Goal: Information Seeking & Learning: Learn about a topic

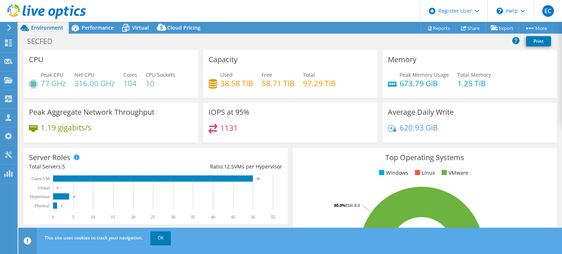
select select "USD"
click at [92, 30] on span "Performance" at bounding box center [98, 27] width 32 height 7
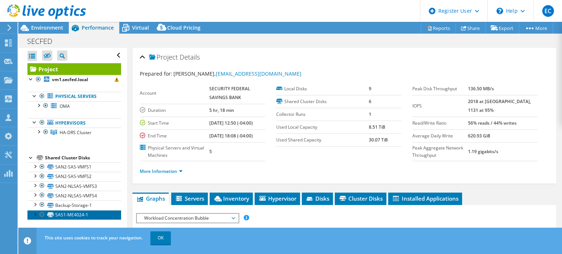
click at [86, 210] on link "SAS1-ME4024-1" at bounding box center [74, 215] width 94 height 10
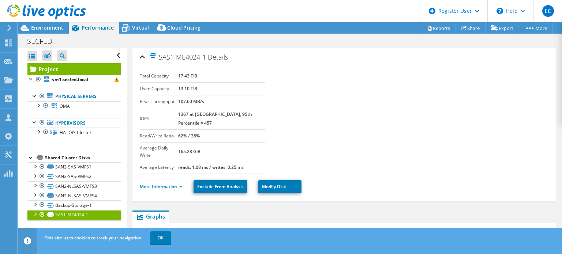
click at [86, 210] on link "SAS1-ME4024-1" at bounding box center [74, 215] width 94 height 10
click at [97, 204] on link "Backup-Storage-1" at bounding box center [74, 205] width 94 height 10
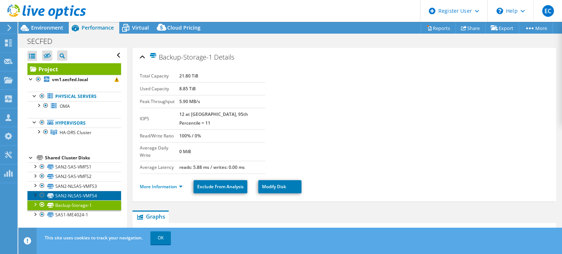
click at [95, 196] on link "SAN2-NLSAS-VMFS4" at bounding box center [74, 196] width 94 height 10
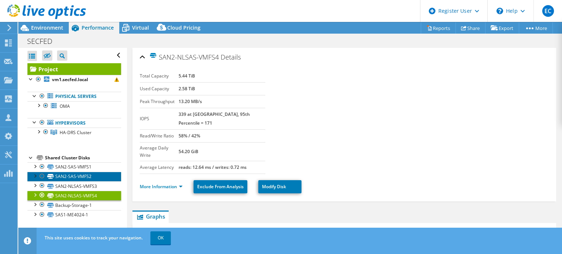
click at [83, 180] on link "SAN2-SAS-VMFS2" at bounding box center [74, 177] width 94 height 10
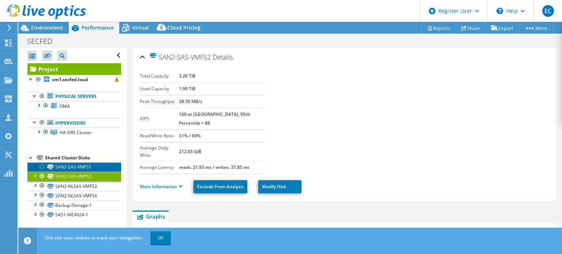
click at [78, 168] on link "SAN2-SAS-VMFS1" at bounding box center [74, 167] width 94 height 10
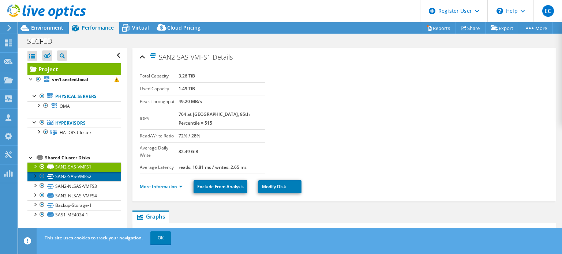
click at [84, 178] on link "SAN2-SAS-VMFS2" at bounding box center [74, 177] width 94 height 10
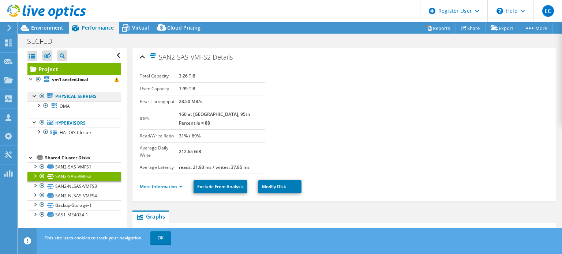
click at [86, 98] on link "Physical Servers" at bounding box center [74, 97] width 94 height 10
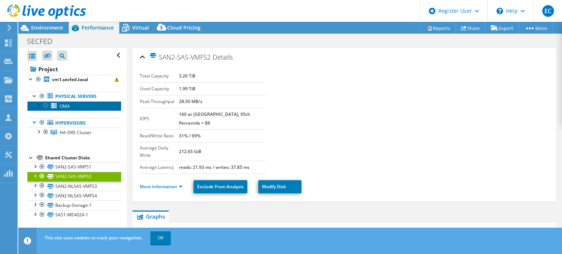
click at [87, 106] on link "OMA" at bounding box center [74, 106] width 94 height 10
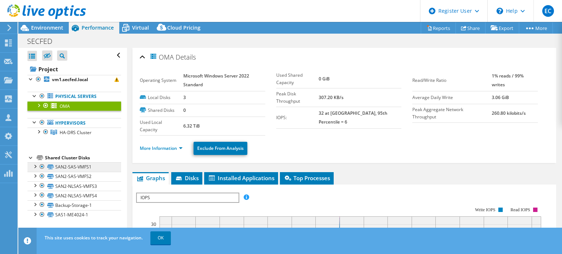
click at [50, 165] on icon at bounding box center [50, 167] width 7 height 5
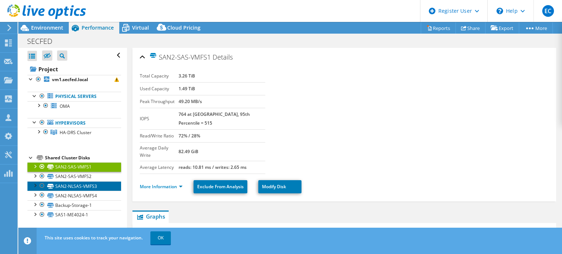
click at [87, 185] on link "SAN2-NLSAS-VMFS3" at bounding box center [74, 186] width 94 height 10
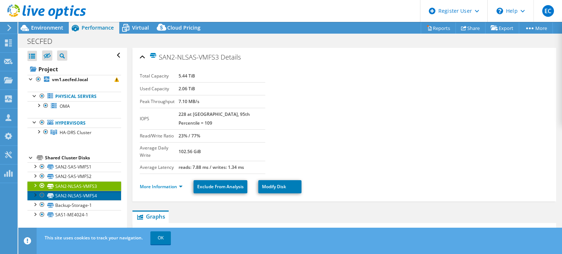
click at [89, 191] on link "SAN2-NLSAS-VMFS4" at bounding box center [74, 196] width 94 height 10
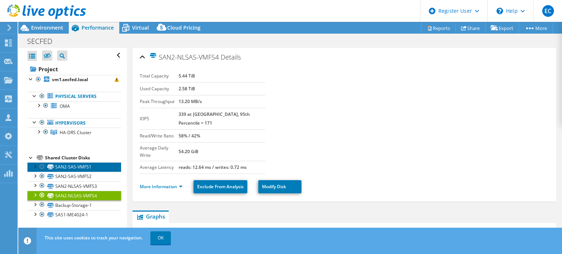
click at [59, 169] on link "SAN2-SAS-VMFS1" at bounding box center [74, 167] width 94 height 10
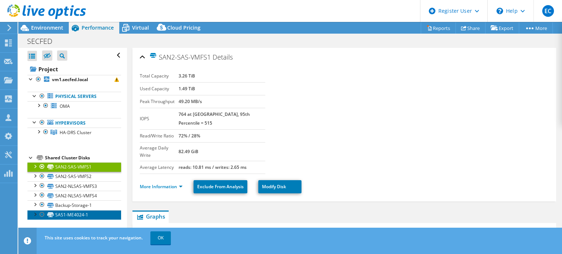
click at [87, 210] on link "SAS1-ME4024-1" at bounding box center [74, 215] width 94 height 10
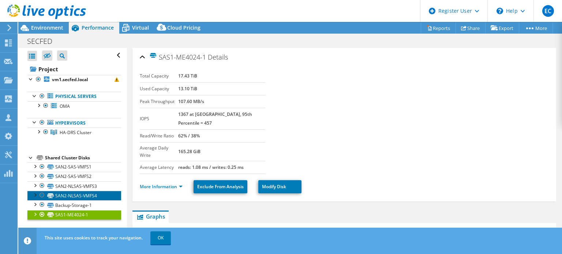
click at [77, 193] on link "SAN2-NLSAS-VMFS4" at bounding box center [74, 196] width 94 height 10
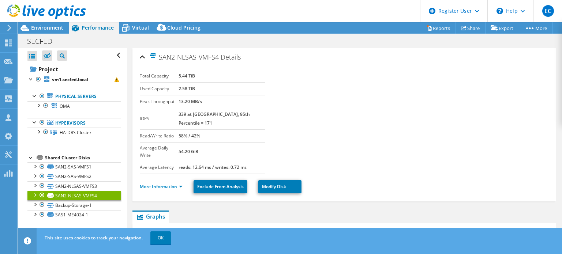
click at [80, 191] on link "SAN2-NLSAS-VMFS4" at bounding box center [74, 196] width 94 height 10
click at [88, 188] on link "SAN2-NLSAS-VMFS3" at bounding box center [74, 186] width 94 height 10
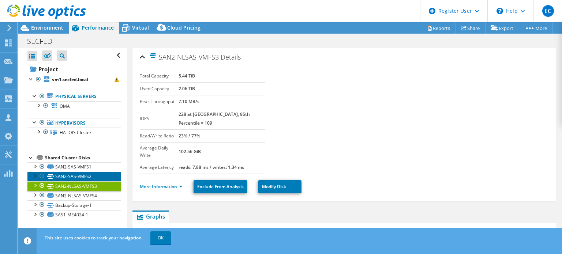
click at [98, 177] on link "SAN2-SAS-VMFS2" at bounding box center [74, 177] width 94 height 10
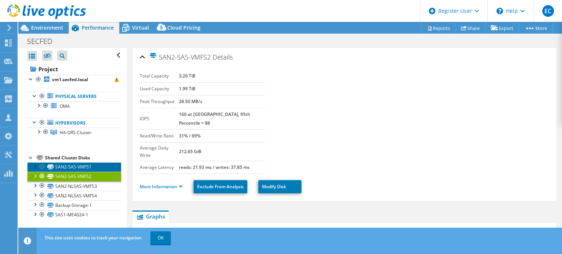
click at [95, 168] on link "SAN2-SAS-VMFS1" at bounding box center [74, 167] width 94 height 10
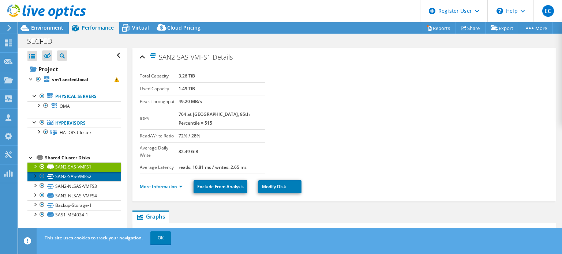
click at [96, 173] on link "SAN2-SAS-VMFS2" at bounding box center [74, 177] width 94 height 10
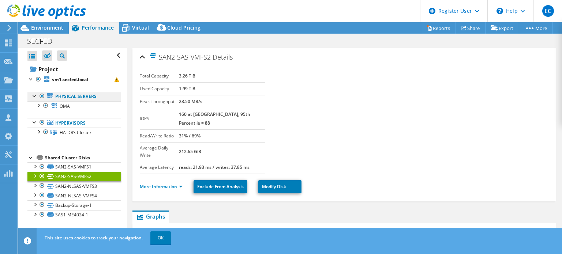
click at [93, 97] on link "Physical Servers" at bounding box center [74, 97] width 94 height 10
click at [94, 99] on link "Physical Servers" at bounding box center [74, 97] width 94 height 10
click at [86, 114] on ul "Physical Servers OMA 0 C: 1 E: G:" at bounding box center [74, 114] width 94 height 60
drag, startPoint x: 86, startPoint y: 114, endPoint x: 90, endPoint y: 111, distance: 4.7
click at [90, 111] on ul "Physical Servers OMA 0 C: 1 E: G:" at bounding box center [74, 114] width 94 height 60
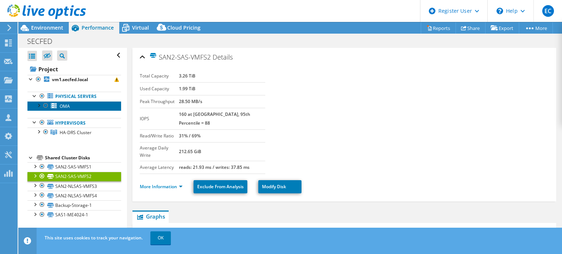
click at [91, 109] on link "OMA" at bounding box center [74, 106] width 94 height 10
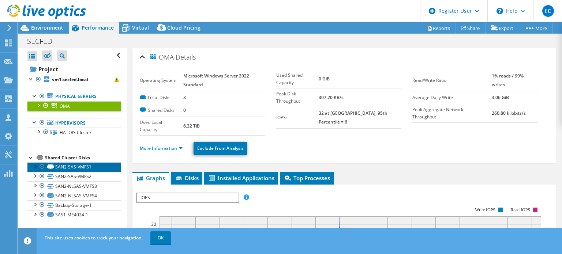
click at [92, 162] on link "SAN2-SAS-VMFS1" at bounding box center [74, 167] width 94 height 10
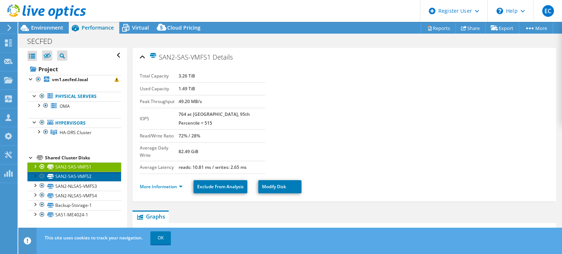
click at [63, 173] on link "SAN2-SAS-VMFS2" at bounding box center [74, 177] width 94 height 10
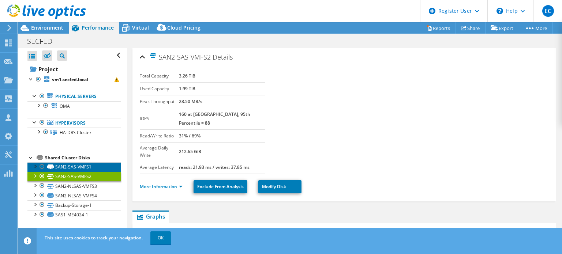
click at [86, 163] on link "SAN2-SAS-VMFS1" at bounding box center [74, 167] width 94 height 10
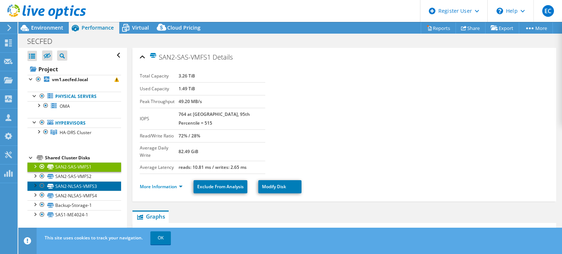
click at [98, 184] on link "SAN2-NLSAS-VMFS3" at bounding box center [74, 186] width 94 height 10
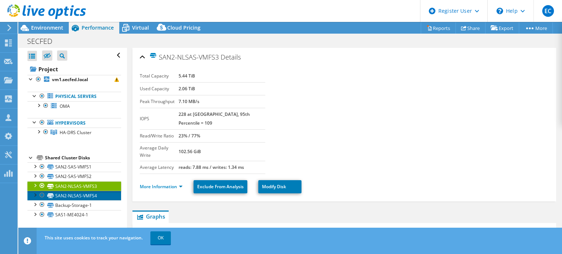
click at [105, 197] on link "SAN2-NLSAS-VMFS4" at bounding box center [74, 196] width 94 height 10
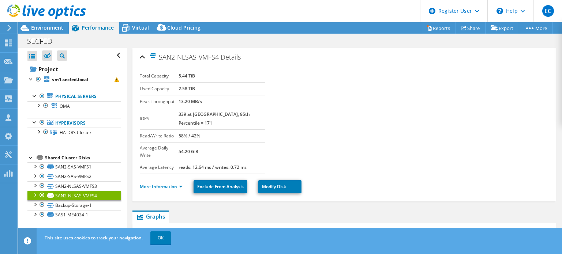
click at [441, 128] on section "Total Capacity 5.44 TiB Used Capacity 2.58 TiB Peak Throughput 13.20 MB/s IOPS …" at bounding box center [344, 122] width 409 height 104
click at [84, 166] on link "SAN2-SAS-VMFS1" at bounding box center [74, 167] width 94 height 10
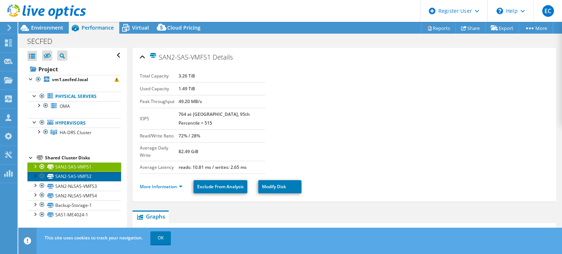
click at [88, 176] on link "SAN2-SAS-VMFS2" at bounding box center [74, 177] width 94 height 10
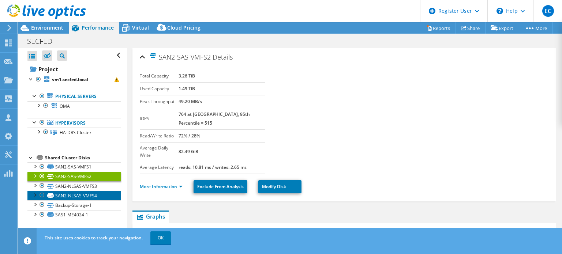
click at [94, 192] on link "SAN2-NLSAS-VMFS4" at bounding box center [74, 196] width 94 height 10
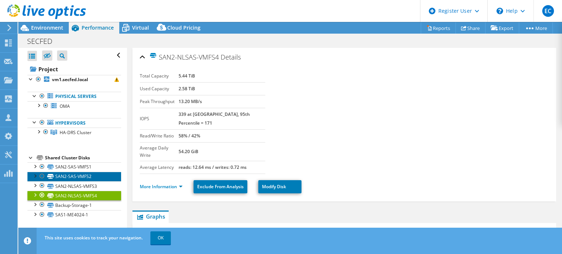
click at [104, 172] on link "SAN2-SAS-VMFS2" at bounding box center [74, 177] width 94 height 10
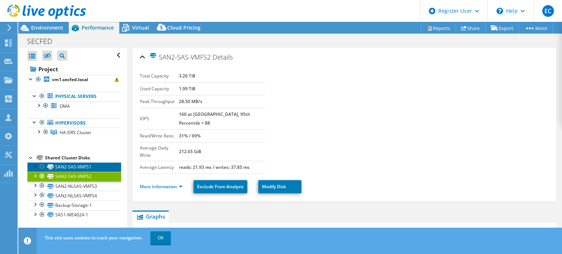
click at [83, 162] on link "SAN2-SAS-VMFS1" at bounding box center [74, 167] width 94 height 10
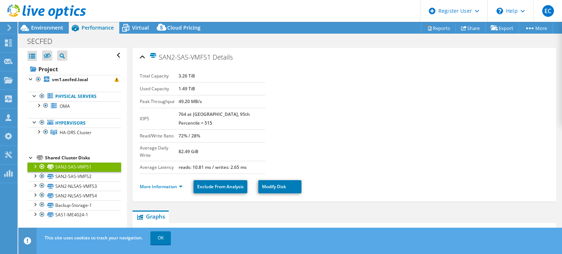
drag, startPoint x: 211, startPoint y: 55, endPoint x: 159, endPoint y: 52, distance: 52.4
click at [159, 53] on span "SAN2-SAS-VMFS1" at bounding box center [179, 57] width 61 height 8
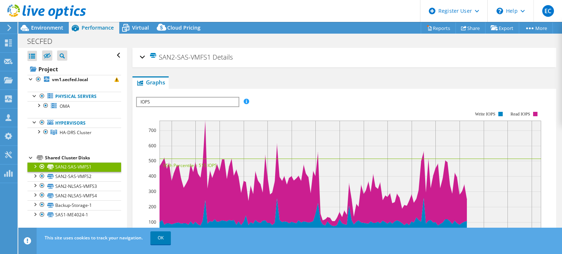
copy span "SAN2-SAS-VMFS1"
click at [83, 173] on link "SAN2-SAS-VMFS2" at bounding box center [74, 177] width 94 height 10
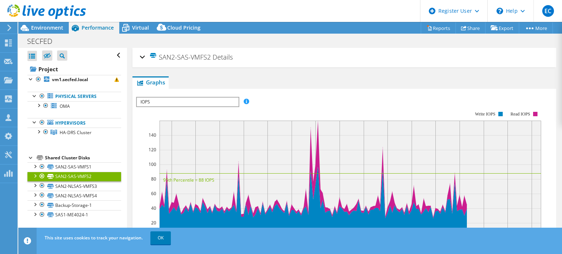
drag, startPoint x: 211, startPoint y: 56, endPoint x: 158, endPoint y: 53, distance: 53.2
click at [158, 53] on span "SAN2-SAS-VMFS2" at bounding box center [179, 57] width 61 height 8
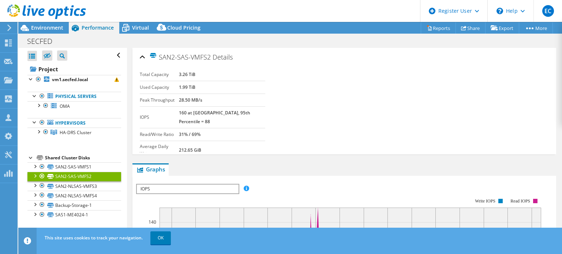
copy span "SAN2-SAS-VMFS2"
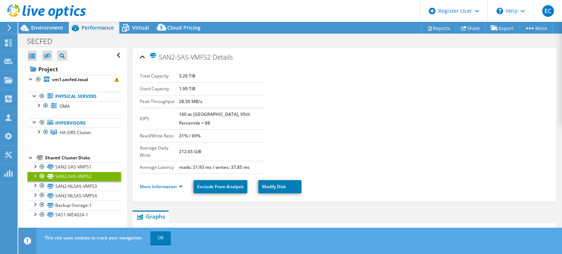
click at [95, 176] on link "SAN2-SAS-VMFS2" at bounding box center [74, 177] width 94 height 10
click at [96, 183] on link "SAN2-NLSAS-VMFS3" at bounding box center [74, 186] width 94 height 10
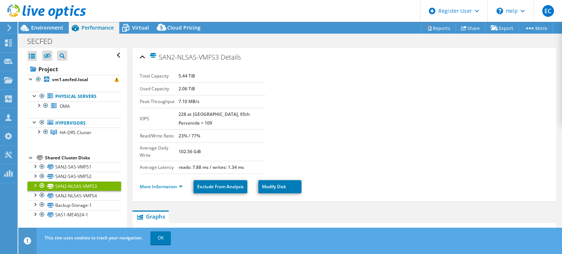
drag, startPoint x: 219, startPoint y: 61, endPoint x: 159, endPoint y: 54, distance: 60.7
click at [159, 54] on span "SAN2-NLSAS-VMFS3" at bounding box center [183, 57] width 69 height 8
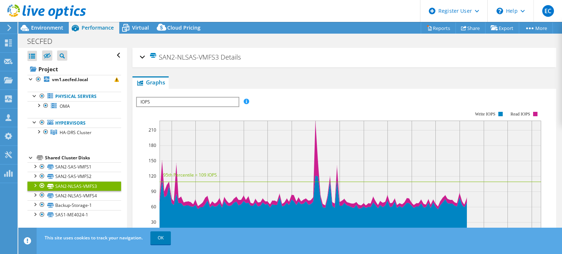
copy span "SAN2-NLSAS-VMFS3"
click at [85, 199] on link "SAN2-NLSAS-VMFS4" at bounding box center [74, 196] width 94 height 10
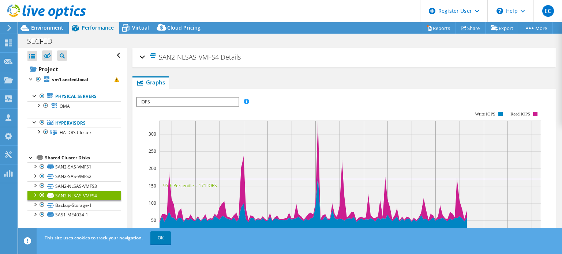
drag, startPoint x: 218, startPoint y: 55, endPoint x: 161, endPoint y: 52, distance: 57.5
click at [161, 53] on span "SAN2-NLSAS-VMFS4" at bounding box center [183, 57] width 69 height 8
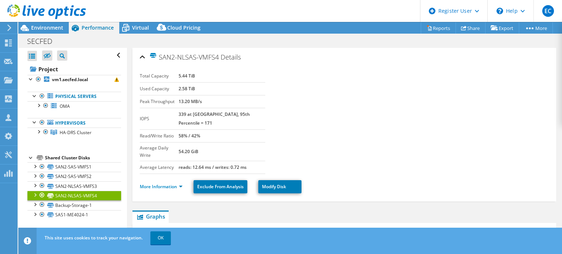
copy span "SAN2-NLSAS-VMFS4"
click at [97, 209] on link "Backup-Storage-1" at bounding box center [74, 205] width 94 height 10
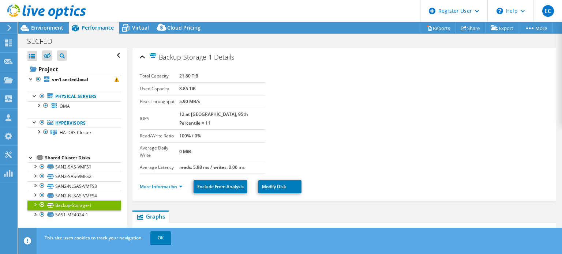
drag, startPoint x: 212, startPoint y: 56, endPoint x: 160, endPoint y: 52, distance: 52.1
click at [160, 53] on span "Backup-Storage-1" at bounding box center [180, 57] width 63 height 8
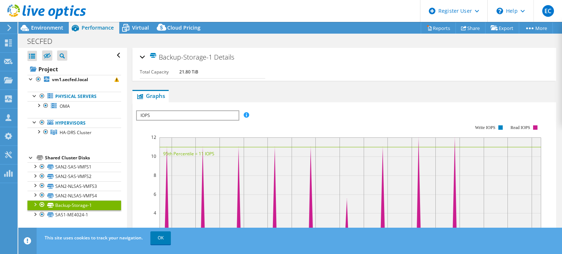
copy span "Backup-Storage-1"
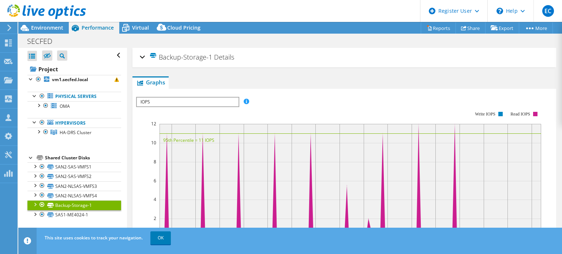
click at [138, 60] on div "Backup-Storage-1 Details Total Capacity 21.80 TiB Used Capacity 8.85 TiB Peak T…" at bounding box center [344, 57] width 424 height 19
click at [141, 57] on div "Backup-Storage-1 Details" at bounding box center [344, 58] width 409 height 16
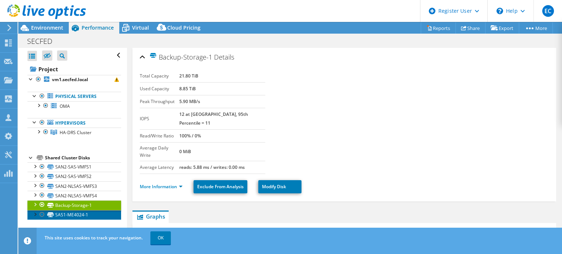
click at [81, 214] on link "SAS1-ME4024-1" at bounding box center [74, 215] width 94 height 10
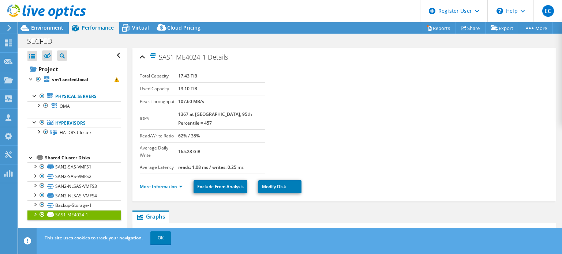
drag, startPoint x: 207, startPoint y: 55, endPoint x: 161, endPoint y: 54, distance: 46.1
click at [161, 54] on span "SAS1-ME4024-1" at bounding box center [177, 57] width 57 height 8
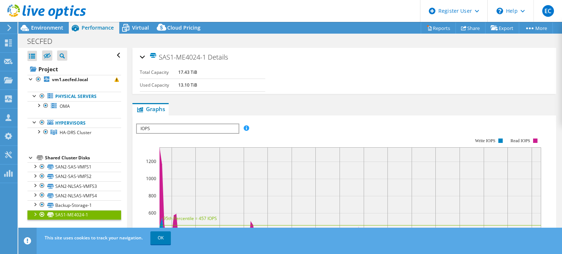
copy span "SAS1-ME4024-1"
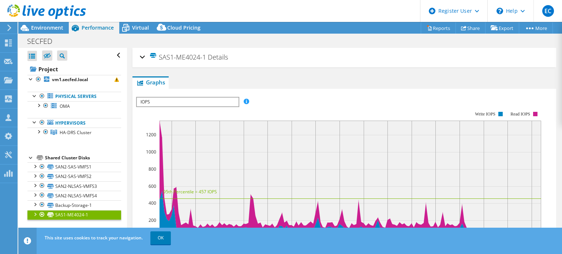
click at [143, 60] on div "SAS1-ME4024-1 Details" at bounding box center [344, 58] width 409 height 16
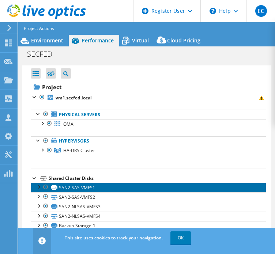
click at [76, 189] on link "SAN2-SAS-VMFS1" at bounding box center [148, 188] width 235 height 10
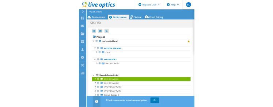
scroll to position [29, 0]
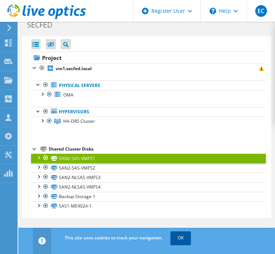
click at [180, 240] on link "OK" at bounding box center [180, 238] width 20 height 13
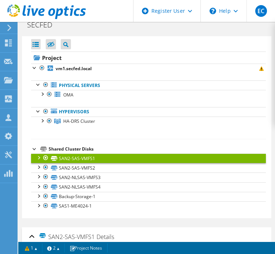
click at [35, 236] on h2 "SAN2-SAS-VMFS1 Details" at bounding box center [71, 236] width 85 height 15
click at [31, 229] on div "SAN2-SAS-VMFS1 Details" at bounding box center [146, 237] width 235 height 16
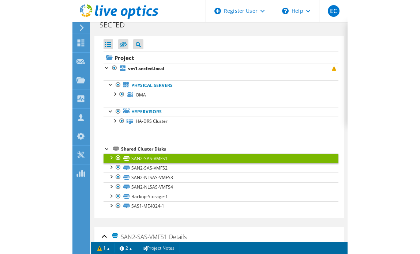
scroll to position [0, 0]
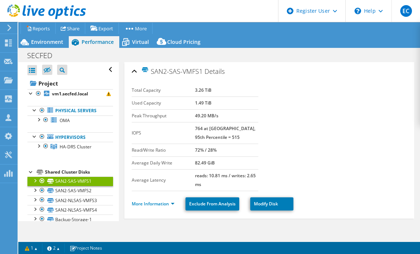
click at [356, 118] on section "Total Capacity 3.26 TiB Used Capacity 1.49 TiB Peak Throughput 49.20 MB/s IOPS …" at bounding box center [269, 137] width 275 height 107
click at [95, 193] on link "SAN2-SAS-VMFS2" at bounding box center [70, 191] width 86 height 10
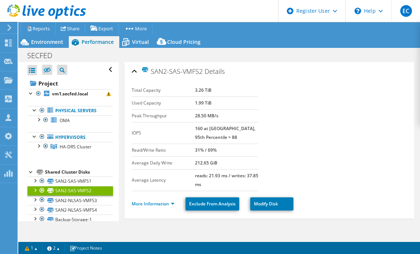
click at [342, 102] on section "Total Capacity 3.26 TiB Used Capacity 1.99 TiB Peak Throughput 28.50 MB/s IOPS …" at bounding box center [269, 137] width 275 height 107
click at [86, 197] on link "SAN2-NLSAS-VMFS3" at bounding box center [70, 201] width 86 height 10
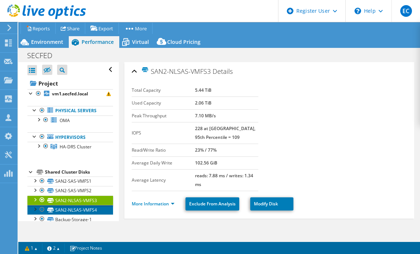
click at [76, 213] on link "SAN2-NLSAS-VMFS4" at bounding box center [70, 210] width 86 height 10
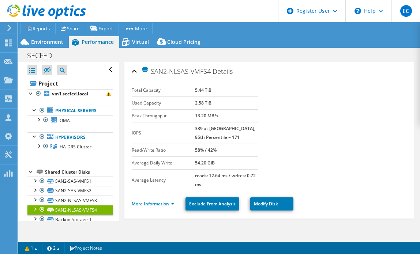
click at [347, 166] on section "Total Capacity 5.44 TiB Used Capacity 2.58 TiB Peak Throughput 13.20 MB/s IOPS …" at bounding box center [269, 137] width 275 height 107
click at [84, 219] on link "Backup-Storage-1" at bounding box center [70, 220] width 86 height 10
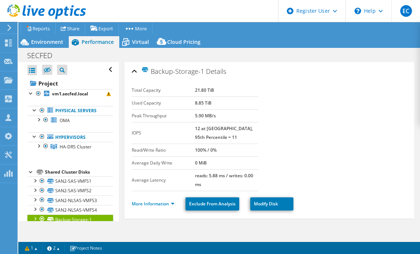
scroll to position [15, 0]
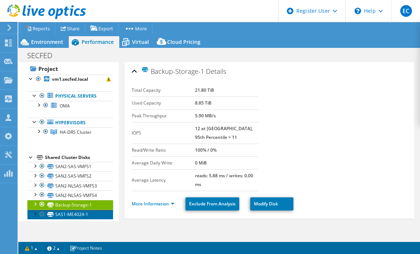
click at [83, 217] on link "SAS1-ME4024-1" at bounding box center [70, 215] width 86 height 10
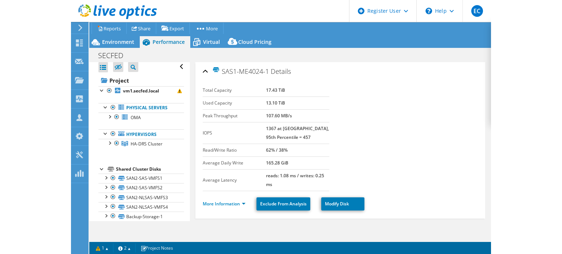
scroll to position [0, 0]
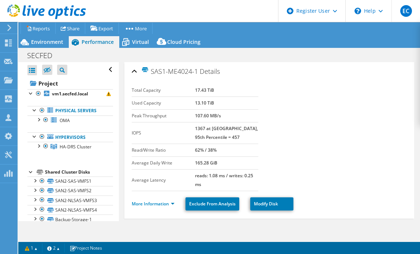
click at [111, 149] on div "Open All Close All Hide Excluded Nodes Project Tree Filter" at bounding box center [68, 152] width 100 height 181
click at [53, 121] on icon at bounding box center [54, 119] width 6 height 5
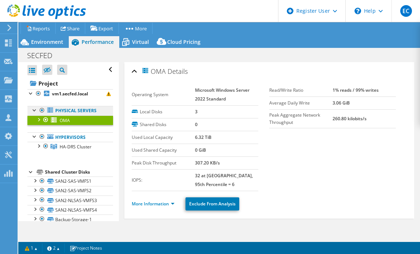
click at [92, 112] on link "Physical Servers" at bounding box center [70, 111] width 86 height 10
click at [85, 133] on link "Hypervisors" at bounding box center [70, 137] width 86 height 10
click at [91, 150] on link "HA-DRS Cluster" at bounding box center [70, 147] width 86 height 10
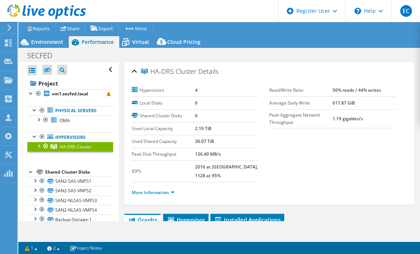
click at [255, 183] on div "More Information" at bounding box center [269, 193] width 275 height 20
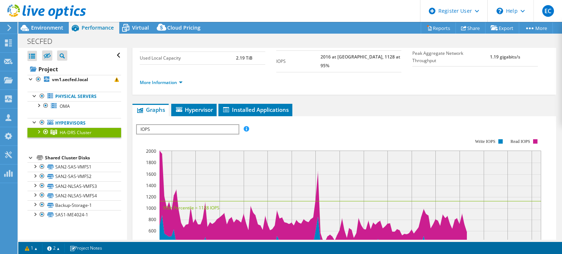
scroll to position [58, 0]
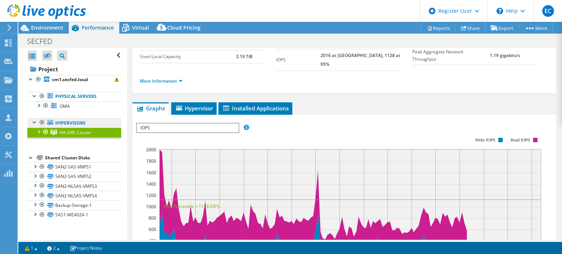
click at [82, 123] on link "Hypervisors" at bounding box center [74, 123] width 94 height 10
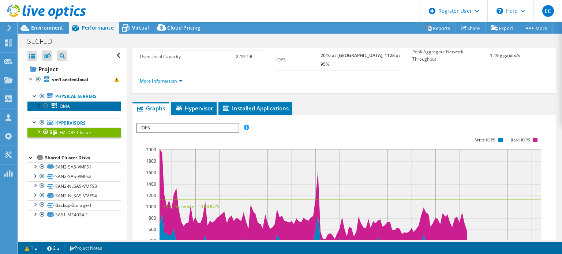
click at [56, 102] on link "OMA" at bounding box center [74, 106] width 94 height 10
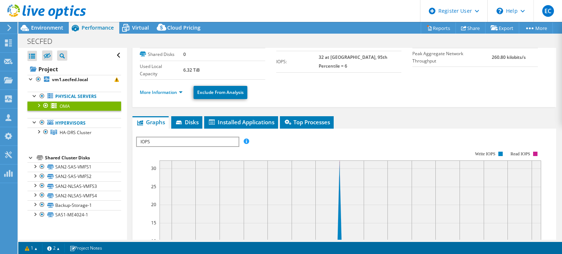
scroll to position [0, 0]
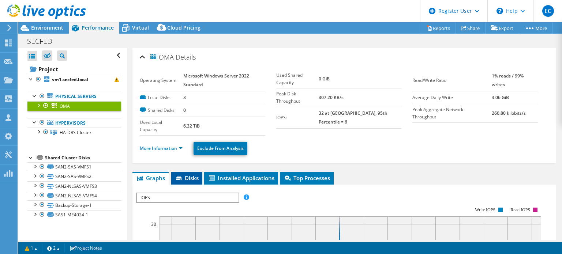
click at [189, 178] on span "Disks" at bounding box center [187, 177] width 24 height 7
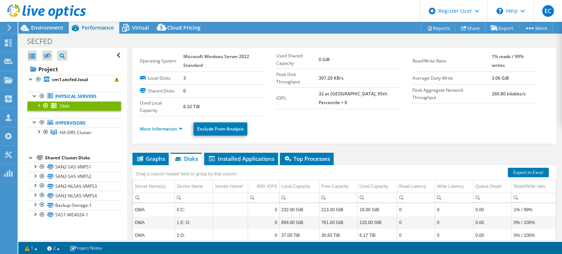
scroll to position [9, 0]
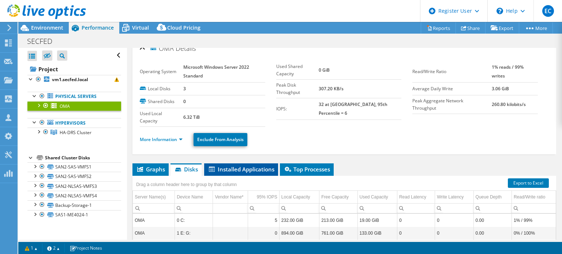
click at [240, 163] on li "Installed Applications" at bounding box center [241, 169] width 74 height 12
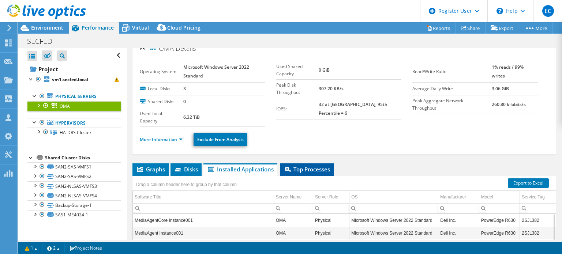
click at [300, 169] on span "Top Processes" at bounding box center [306, 169] width 46 height 7
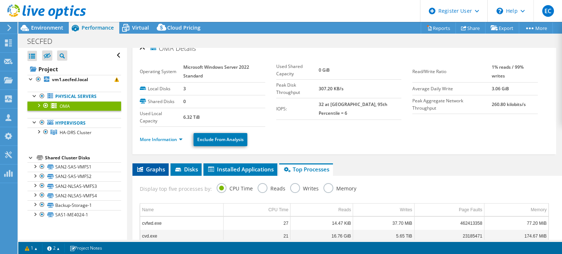
click at [149, 170] on span "Graphs" at bounding box center [150, 169] width 29 height 7
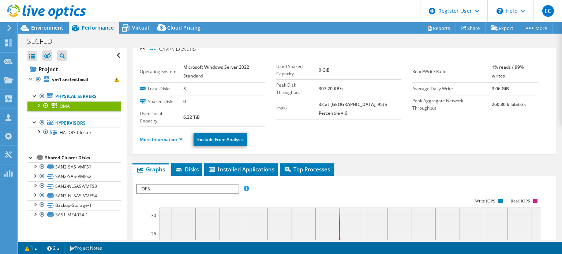
click at [73, 87] on ul "Physical Servers OMA 0 C: 1 E: G:" at bounding box center [74, 114] width 94 height 60
click at [78, 87] on ul "Physical Servers OMA 0 C: 1 E: G:" at bounding box center [74, 114] width 94 height 60
click at [83, 84] on link "vm1.secfed.local" at bounding box center [74, 80] width 94 height 10
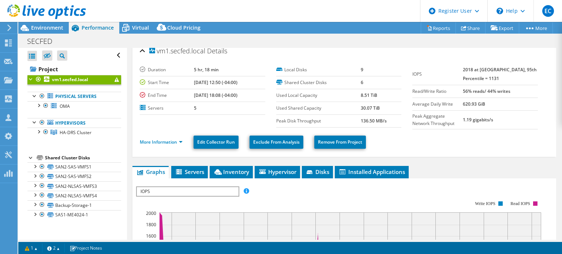
scroll to position [0, 0]
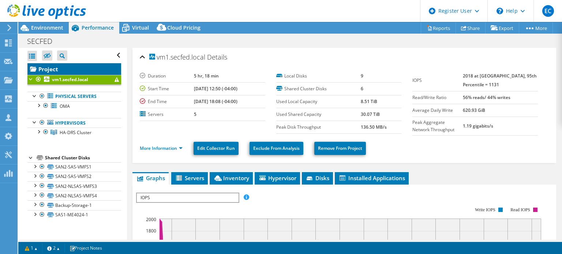
click at [38, 68] on link "Project" at bounding box center [74, 69] width 94 height 12
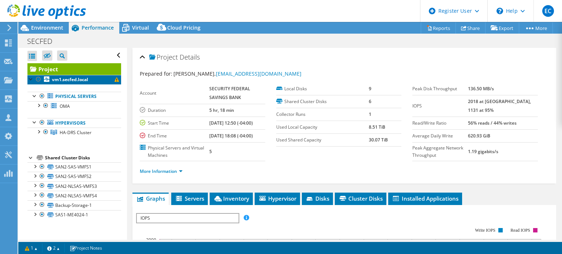
click at [84, 83] on link "vm1.secfed.local" at bounding box center [74, 80] width 94 height 10
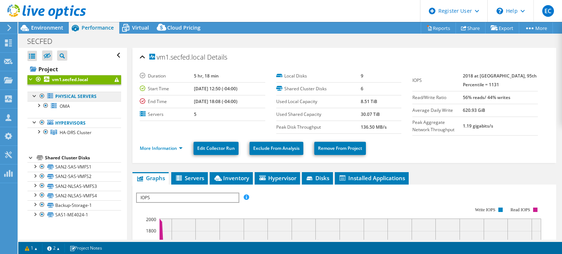
click at [90, 98] on link "Physical Servers" at bounding box center [74, 97] width 94 height 10
click at [89, 108] on link "OMA" at bounding box center [74, 106] width 94 height 10
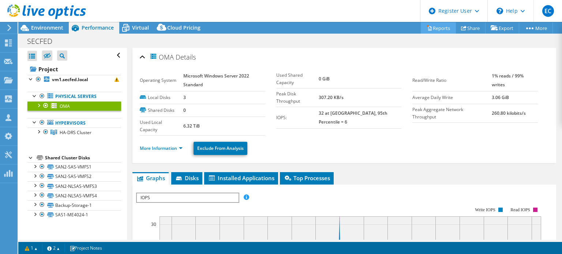
click at [441, 29] on link "Reports" at bounding box center [438, 27] width 35 height 11
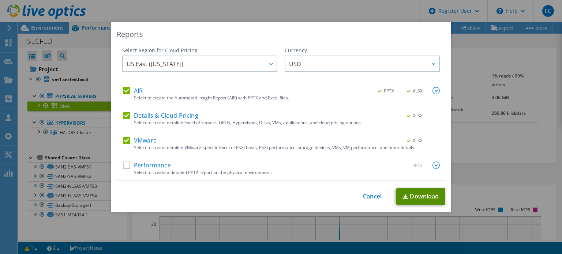
click at [424, 196] on link "Download" at bounding box center [420, 196] width 49 height 16
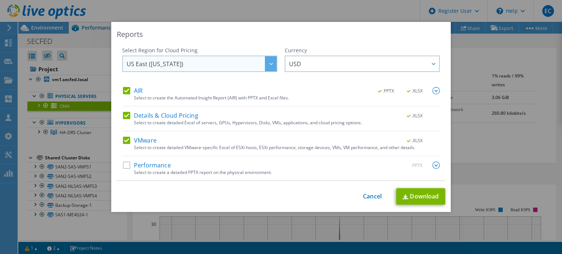
click at [236, 58] on span "US East ([US_STATE])" at bounding box center [202, 63] width 150 height 15
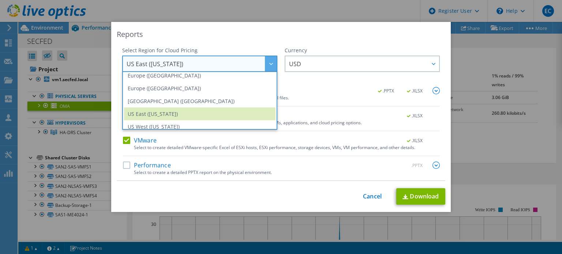
scroll to position [99, 0]
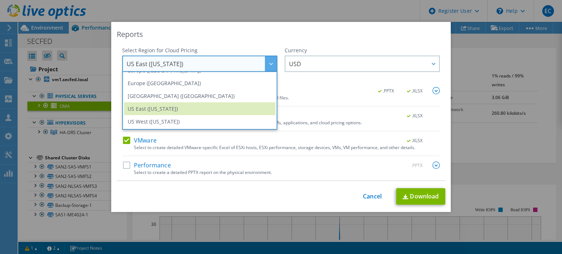
click at [106, 114] on div "Reports Select Region for Cloud Pricing Asia Pacific (Hong Kong) Asia Pacific (…" at bounding box center [281, 127] width 562 height 210
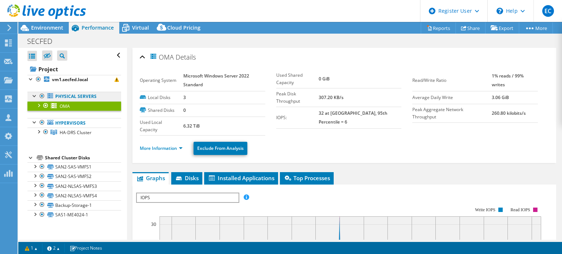
click at [75, 100] on link "Physical Servers" at bounding box center [74, 97] width 94 height 10
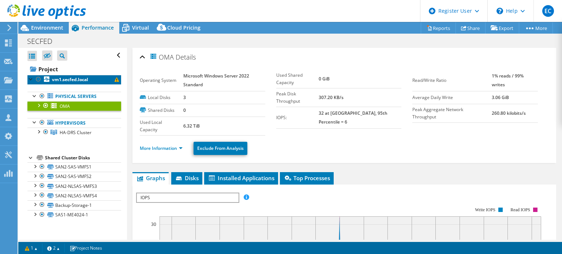
click at [63, 83] on link "vm1.secfed.local" at bounding box center [74, 80] width 94 height 10
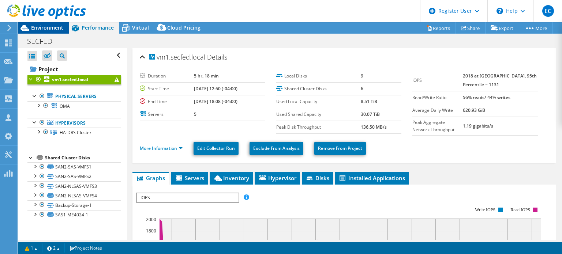
click at [50, 26] on span "Environment" at bounding box center [47, 27] width 32 height 7
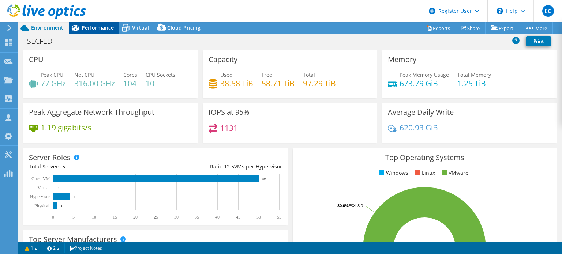
click at [89, 33] on div "Performance" at bounding box center [94, 28] width 50 height 12
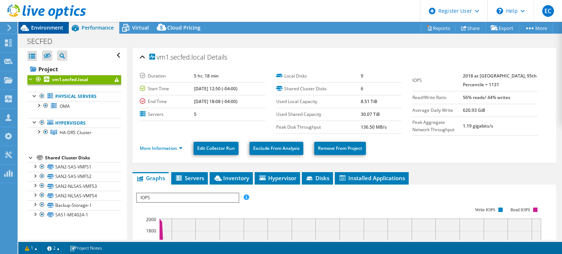
click at [46, 32] on div "Environment" at bounding box center [43, 28] width 50 height 12
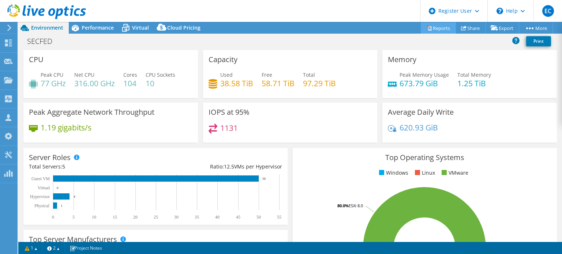
click at [439, 30] on link "Reports" at bounding box center [438, 27] width 35 height 11
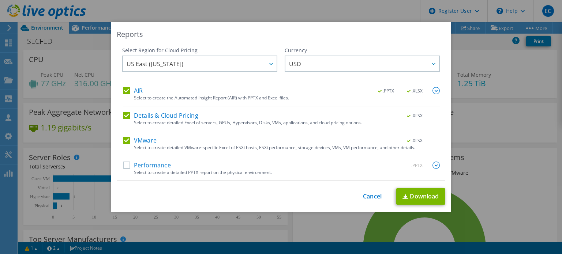
click at [124, 110] on div "AIR .PPTX .XLSX Select to create the Automated Insight Report (AIR) with PPTX a…" at bounding box center [281, 134] width 317 height 94
click at [417, 195] on link "Download" at bounding box center [420, 196] width 49 height 16
click at [365, 191] on div "This process may take a while, please wait... Cancel Download" at bounding box center [281, 196] width 328 height 16
click at [367, 200] on div "This process may take a while, please wait... Cancel Download" at bounding box center [281, 196] width 328 height 16
click at [368, 200] on div "This process may take a while, please wait... Cancel Download" at bounding box center [281, 196] width 328 height 16
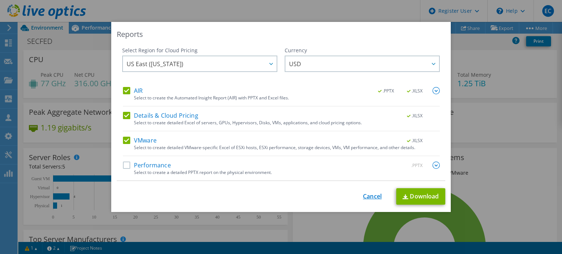
click at [371, 198] on link "Cancel" at bounding box center [372, 196] width 19 height 7
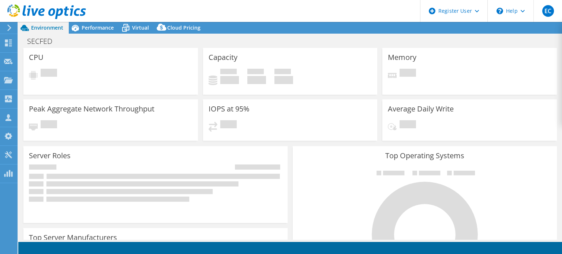
select select "USD"
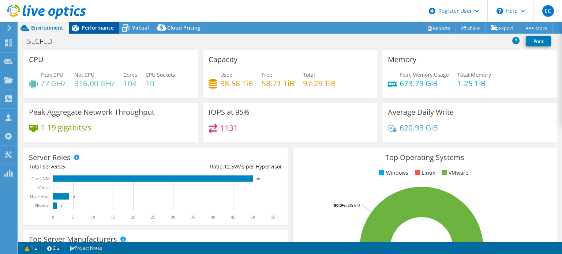
click at [79, 26] on icon at bounding box center [75, 28] width 13 height 13
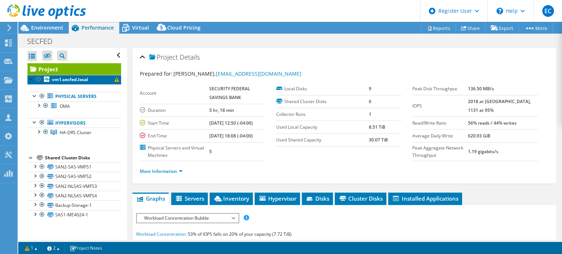
click at [76, 83] on link "vm1.secfed.local" at bounding box center [74, 80] width 94 height 10
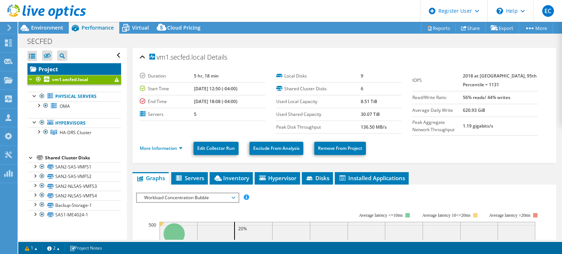
click at [53, 67] on link "Project" at bounding box center [74, 69] width 94 height 12
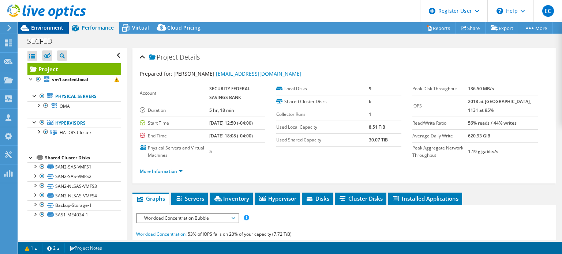
click at [50, 25] on span "Environment" at bounding box center [47, 27] width 32 height 7
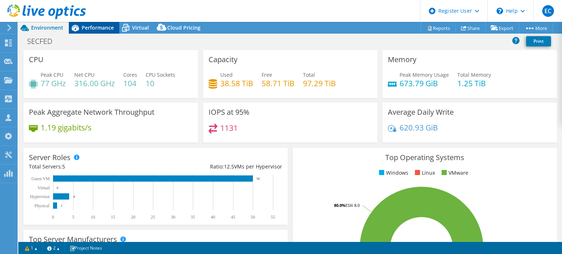
click at [94, 26] on span "Performance" at bounding box center [98, 27] width 32 height 7
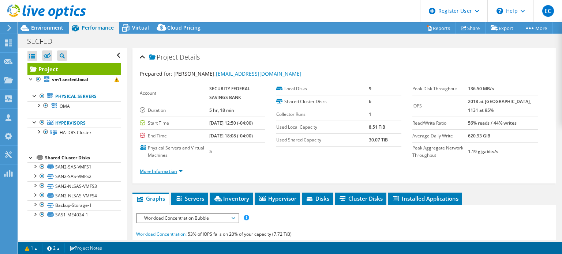
click at [180, 171] on link "More Information" at bounding box center [161, 171] width 43 height 6
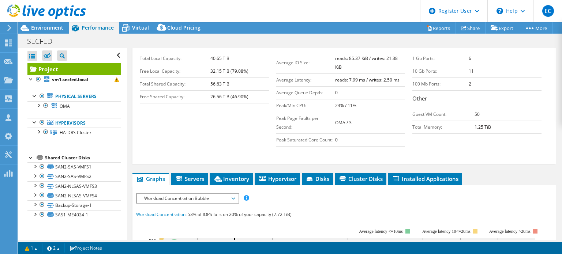
scroll to position [129, 0]
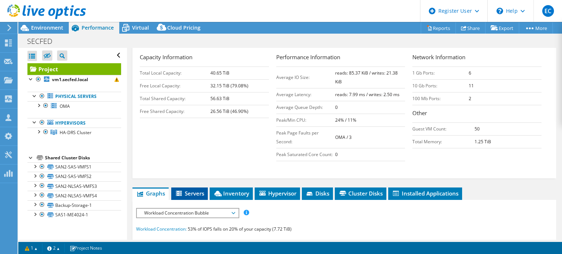
click at [191, 193] on span "Servers" at bounding box center [189, 193] width 29 height 7
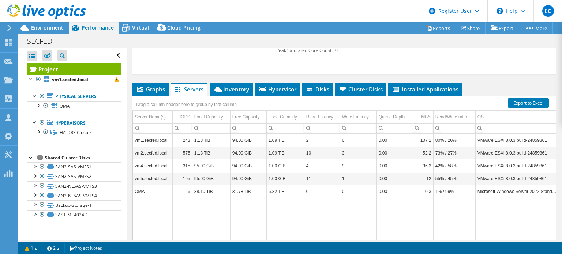
scroll to position [236, 0]
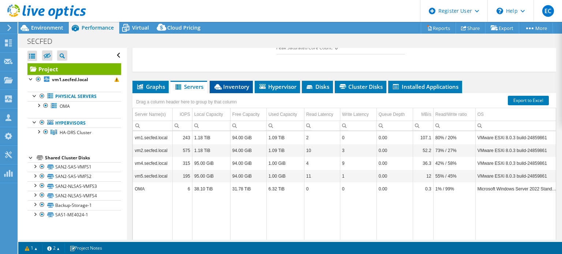
click at [236, 87] on span "Inventory" at bounding box center [231, 86] width 36 height 7
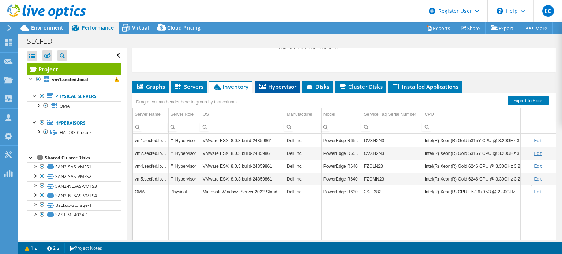
click at [290, 83] on span "Hypervisor" at bounding box center [277, 86] width 38 height 7
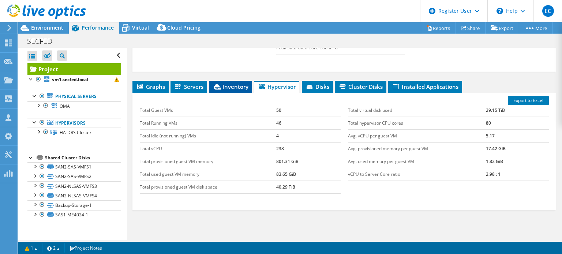
click at [241, 81] on li "Inventory" at bounding box center [230, 87] width 43 height 12
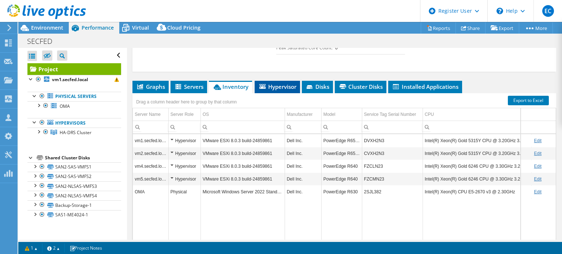
click at [285, 84] on span "Hypervisor" at bounding box center [277, 86] width 38 height 7
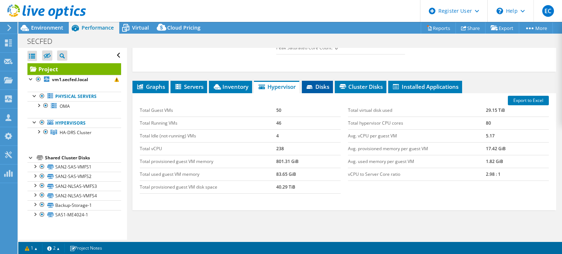
click at [328, 83] on span "Disks" at bounding box center [317, 86] width 24 height 7
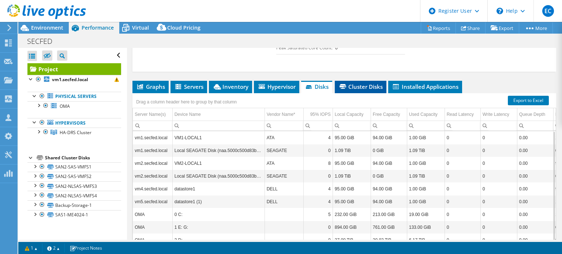
click at [346, 85] on icon at bounding box center [342, 86] width 7 height 5
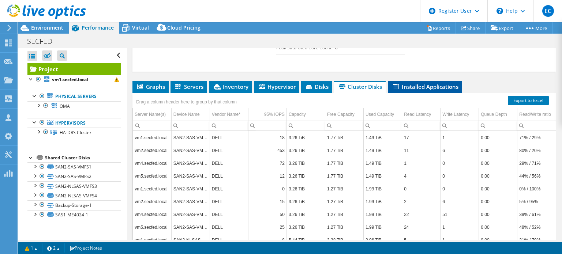
click at [404, 85] on span "Installed Applications" at bounding box center [425, 86] width 67 height 7
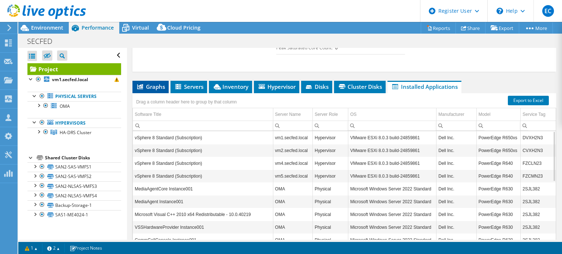
click at [163, 81] on li "Graphs" at bounding box center [150, 87] width 36 height 12
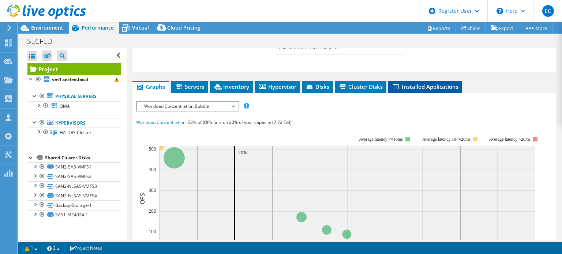
click at [440, 83] on span "Installed Applications" at bounding box center [425, 86] width 67 height 7
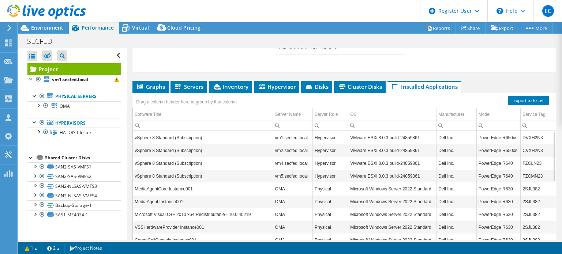
drag, startPoint x: 555, startPoint y: 174, endPoint x: 553, endPoint y: 201, distance: 27.1
click at [553, 201] on div "Project Details Prepared for: Erik Contreras, sfsb-it@secfedbank.com Account SE…" at bounding box center [344, 44] width 435 height 464
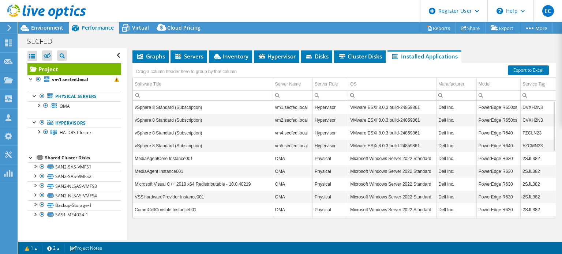
scroll to position [270, 0]
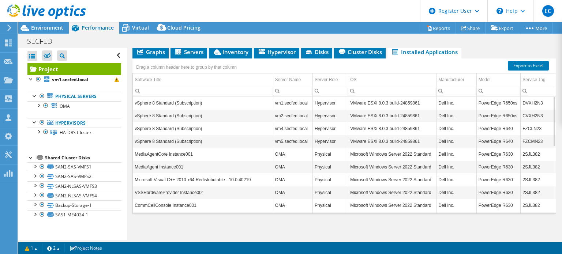
click at [530, 142] on td "FZCMN23" at bounding box center [537, 141] width 35 height 13
copy td "FZCMN23"
click at [524, 101] on td "DVXH2N3" at bounding box center [537, 103] width 35 height 13
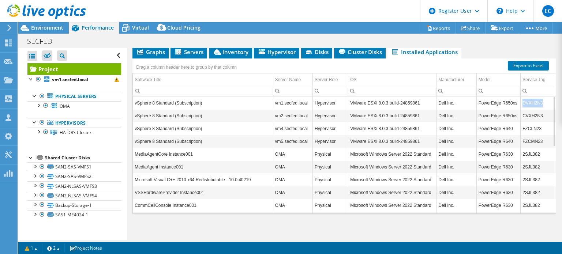
copy td "DVXH2N3"
click at [81, 80] on b "vm1.secfed.local" at bounding box center [70, 79] width 36 height 6
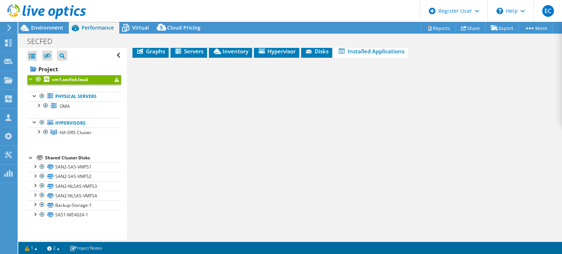
scroll to position [127, 0]
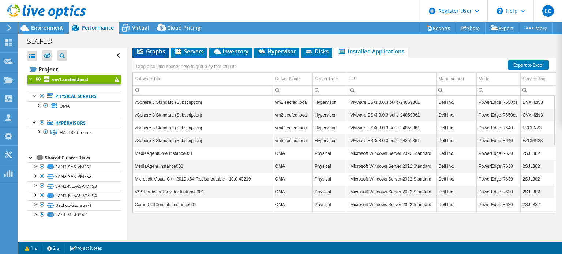
click at [159, 54] on li "Graphs" at bounding box center [150, 51] width 36 height 12
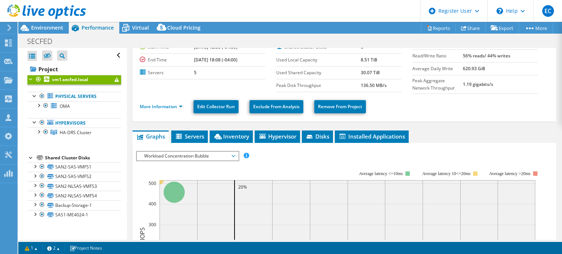
scroll to position [0, 0]
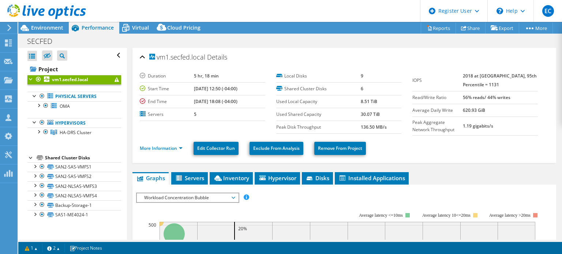
click at [489, 42] on div "SECFED Print" at bounding box center [290, 41] width 544 height 14
drag, startPoint x: 558, startPoint y: 0, endPoint x: 401, endPoint y: 105, distance: 188.8
click at [401, 105] on div "Local Disks 9 Shared Cluster Disks 6 Used Local Capacity 8.51 TiB Used Shared C…" at bounding box center [344, 102] width 136 height 64
click at [369, 177] on span "Installed Applications" at bounding box center [371, 177] width 67 height 7
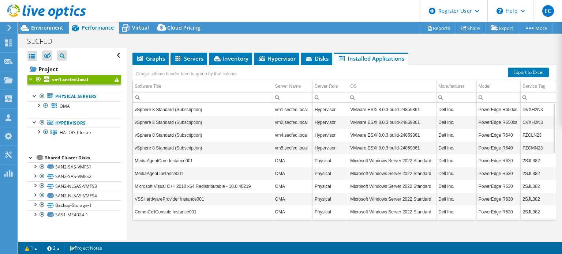
scroll to position [127, 0]
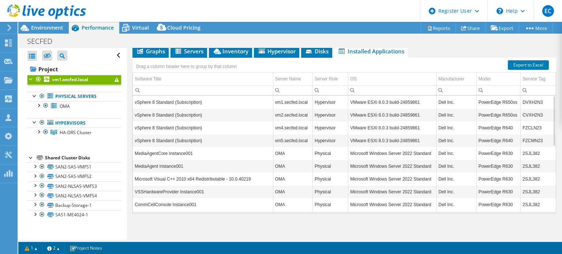
click at [520, 204] on td "2SJL382" at bounding box center [537, 204] width 35 height 13
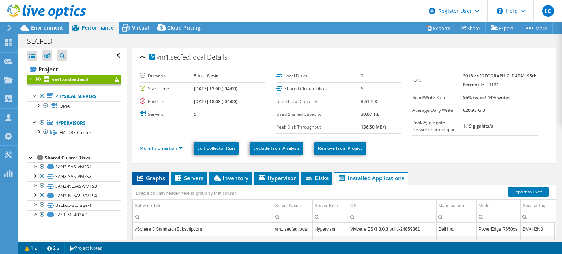
click at [155, 174] on span "Graphs" at bounding box center [150, 177] width 29 height 7
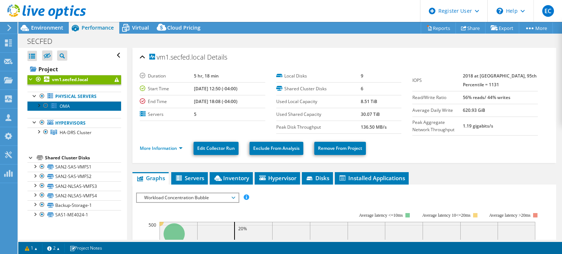
click at [95, 102] on link "OMA" at bounding box center [74, 106] width 94 height 10
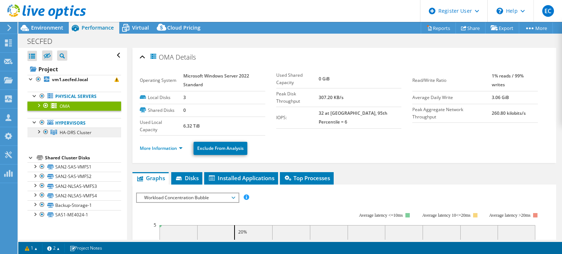
click at [94, 131] on link "HA-DRS Cluster" at bounding box center [74, 133] width 94 height 10
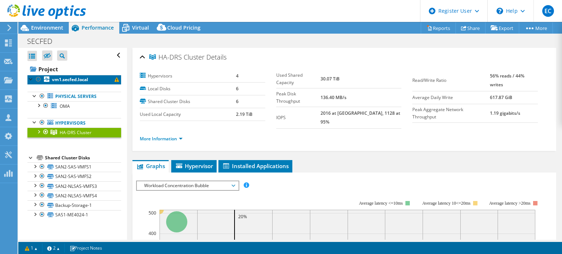
click at [98, 80] on link "vm1.secfed.local" at bounding box center [74, 80] width 94 height 10
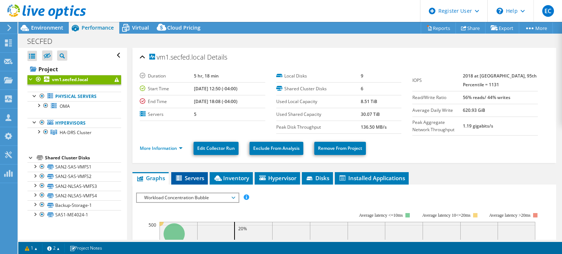
click at [199, 176] on span "Servers" at bounding box center [189, 177] width 29 height 7
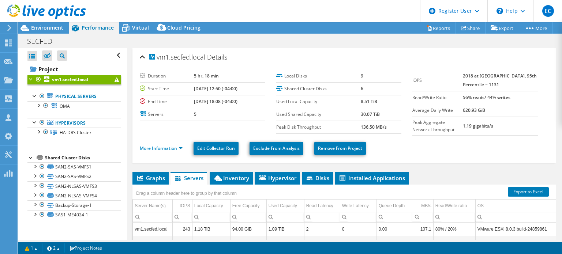
click at [170, 187] on div "Drag a column header here to group by that column" at bounding box center [186, 193] width 104 height 12
click at [148, 183] on li "Graphs" at bounding box center [150, 178] width 36 height 12
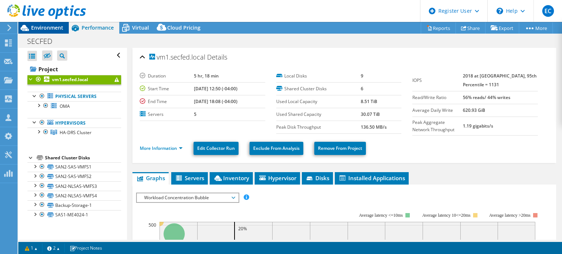
click at [50, 28] on span "Environment" at bounding box center [47, 27] width 32 height 7
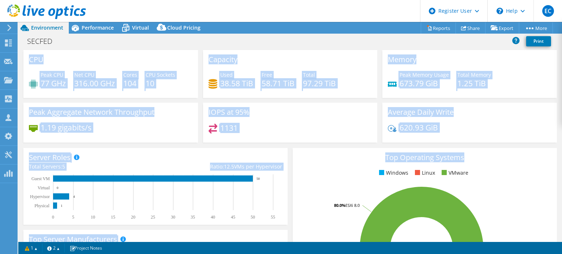
drag, startPoint x: 561, startPoint y: 76, endPoint x: 552, endPoint y: 152, distance: 76.0
click at [552, 152] on div "CPU Peak CPU 77 GHz Net CPU 316.00 GHz Cores 104 CPU Sockets 10 Capacity Used 3…" at bounding box center [290, 146] width 544 height 192
click at [536, 149] on div "Top Operating Systems Windows Linux VMware 20.0% Windows Server 2022 80.0% ESXi…" at bounding box center [425, 235] width 264 height 175
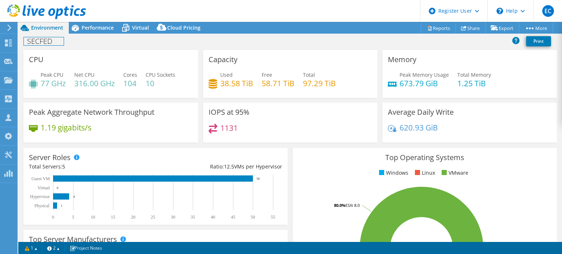
click at [37, 45] on h1 "SECFED" at bounding box center [44, 41] width 40 height 8
click at [69, 84] on div "Peak CPU 77 GHz Net CPU 316.00 GHz Cores 104 CPU Sockets 10" at bounding box center [110, 83] width 163 height 24
click at [9, 84] on div at bounding box center [8, 81] width 9 height 8
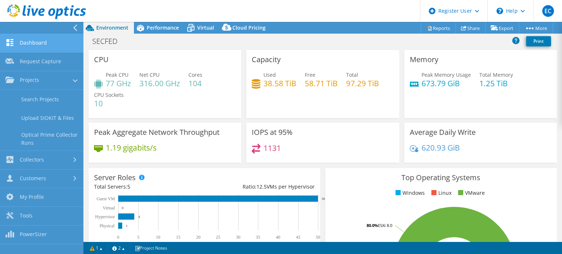
click at [33, 36] on link "Dashboard" at bounding box center [41, 43] width 83 height 19
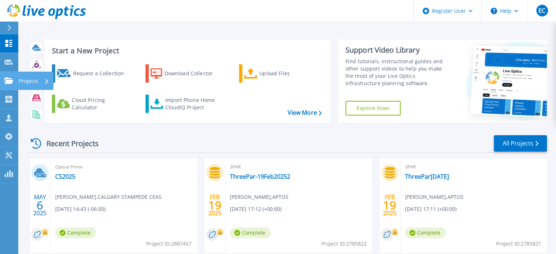
click at [9, 84] on link "Projects Projects" at bounding box center [9, 81] width 18 height 19
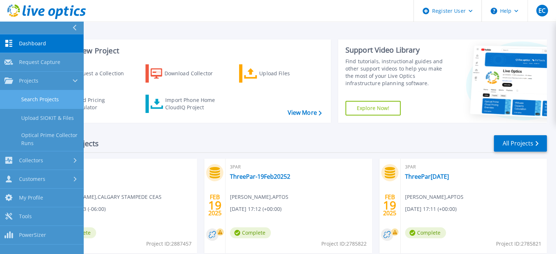
click at [51, 106] on link "Search Projects" at bounding box center [41, 99] width 83 height 19
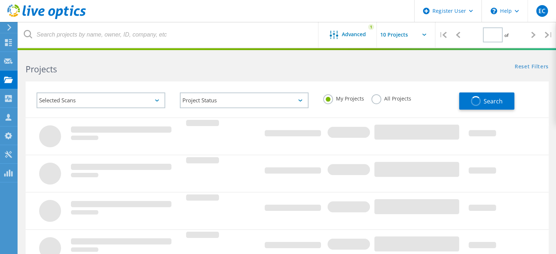
type input "1"
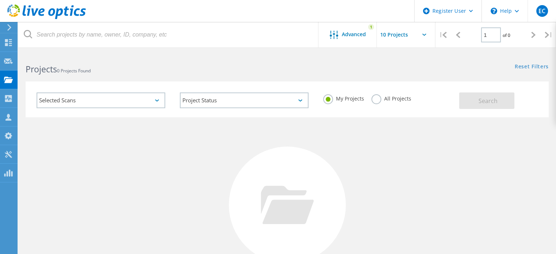
click at [392, 93] on div "My Projects All Projects" at bounding box center [387, 98] width 143 height 27
click at [382, 103] on div "All Projects" at bounding box center [392, 99] width 40 height 11
click at [377, 99] on label "All Projects" at bounding box center [392, 97] width 40 height 7
click at [0, 0] on input "All Projects" at bounding box center [0, 0] width 0 height 0
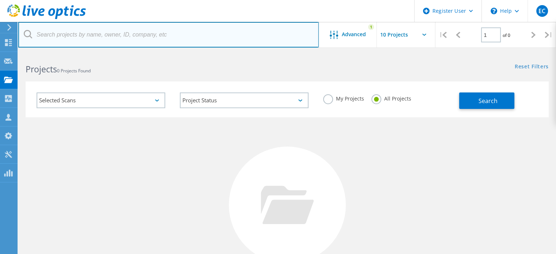
click at [129, 42] on input "text" at bounding box center [168, 35] width 301 height 26
paste input "3013790"
type input "3013790"
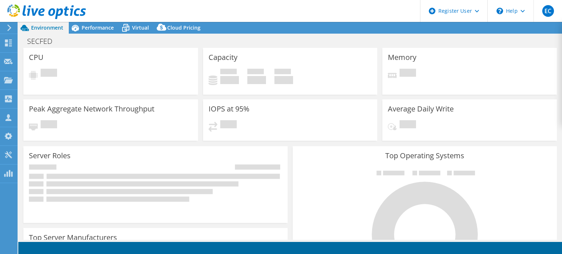
select select "USD"
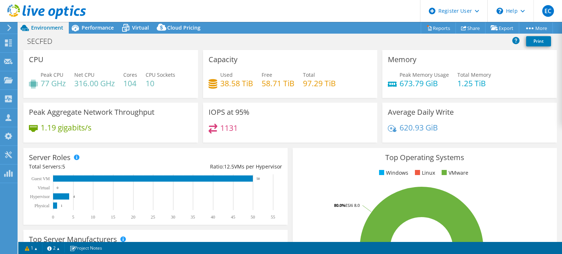
drag, startPoint x: 561, startPoint y: 95, endPoint x: 558, endPoint y: 132, distance: 37.5
click at [558, 132] on div "CPU Peak CPU 77 GHz Net CPU 316.00 GHz Cores 104 CPU Sockets 10 Capacity Used 3…" at bounding box center [290, 146] width 544 height 192
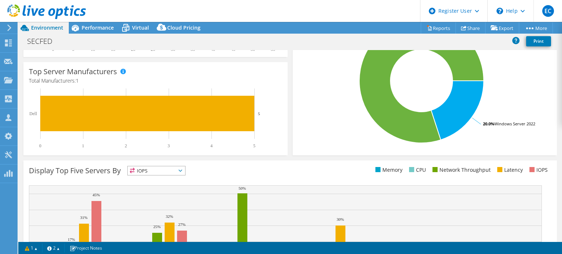
scroll to position [234, 0]
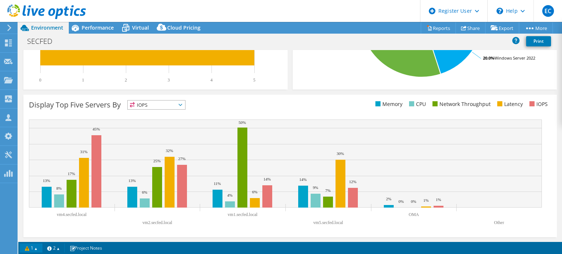
click at [39, 250] on link "1" at bounding box center [31, 248] width 23 height 9
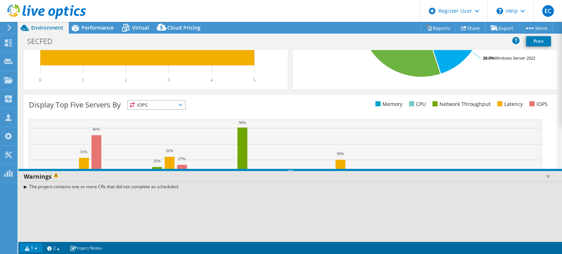
click at [39, 250] on link "1" at bounding box center [31, 248] width 23 height 9
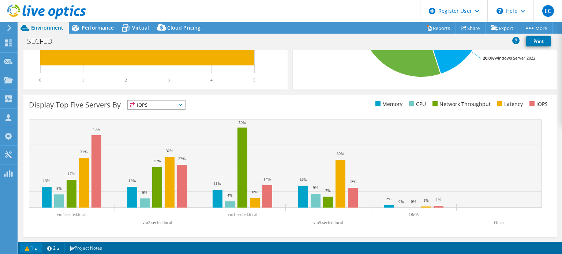
click at [40, 248] on link "1" at bounding box center [31, 248] width 23 height 9
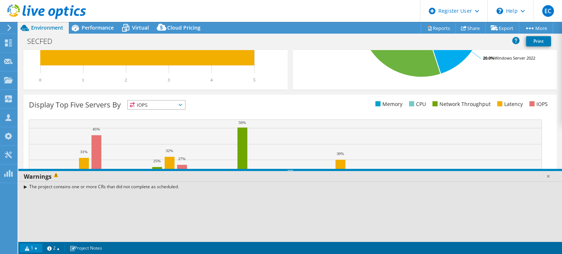
click at [40, 248] on link "1" at bounding box center [31, 248] width 23 height 9
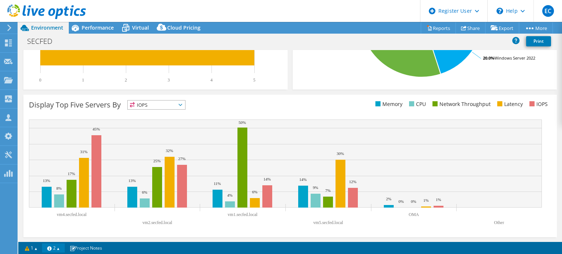
click at [53, 250] on link "2" at bounding box center [53, 248] width 23 height 9
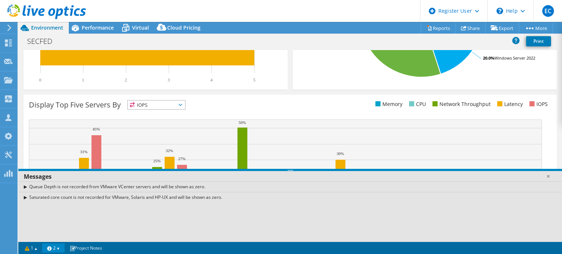
click at [53, 250] on link "2" at bounding box center [53, 248] width 23 height 9
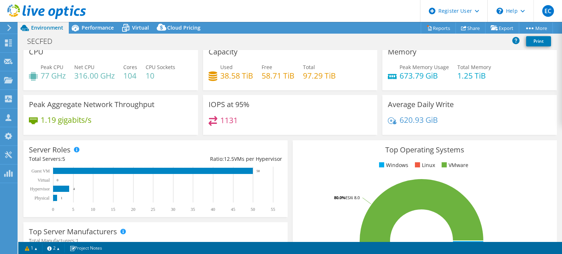
scroll to position [0, 0]
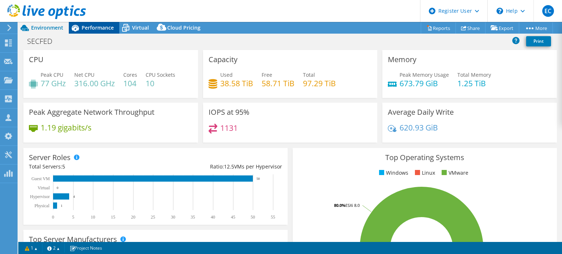
click at [101, 27] on span "Performance" at bounding box center [98, 27] width 32 height 7
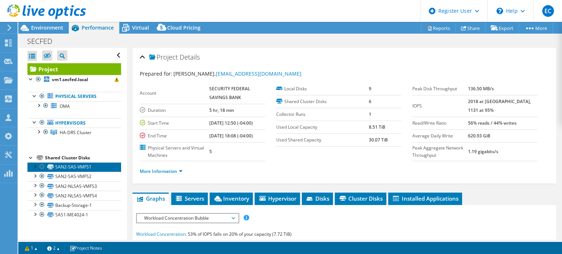
click at [97, 167] on link "SAN2-SAS-VMFS1" at bounding box center [74, 167] width 94 height 10
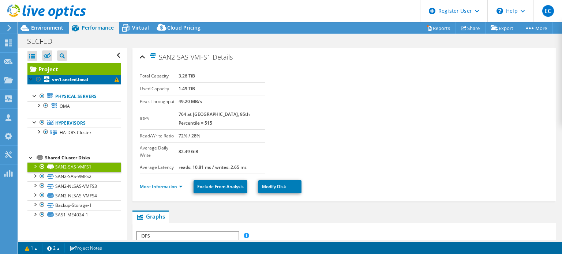
click at [77, 77] on b "vm1.secfed.local" at bounding box center [70, 79] width 36 height 6
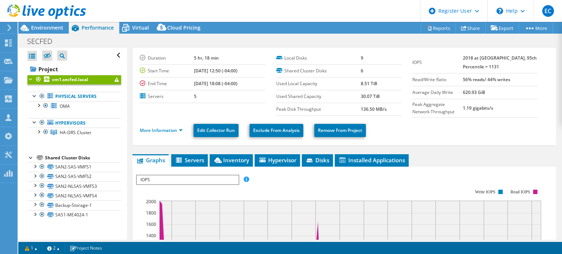
scroll to position [4, 0]
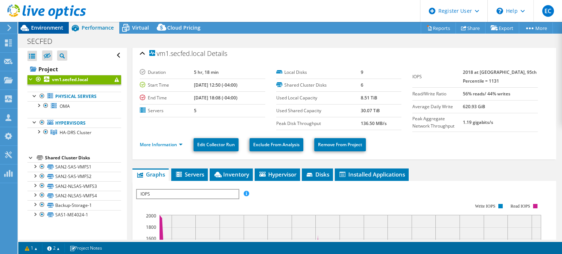
click at [45, 30] on span "Environment" at bounding box center [47, 27] width 32 height 7
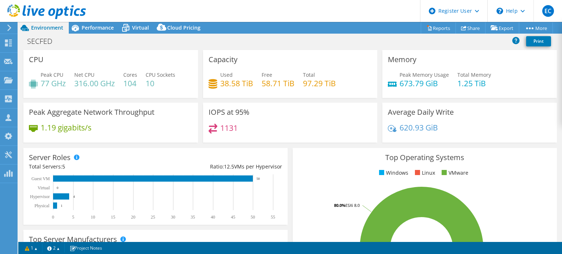
drag, startPoint x: 561, startPoint y: 111, endPoint x: 556, endPoint y: 133, distance: 22.5
click at [556, 133] on div "CPU Peak CPU 77 GHz Net CPU 316.00 GHz Cores 104 CPU Sockets 10 Capacity Used 3…" at bounding box center [290, 146] width 544 height 192
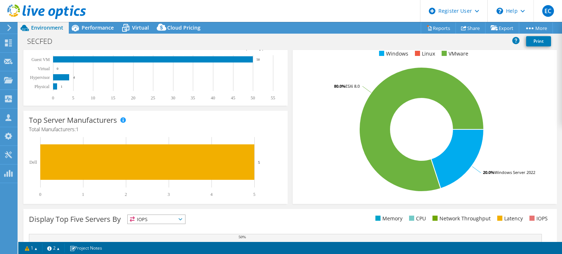
scroll to position [121, 0]
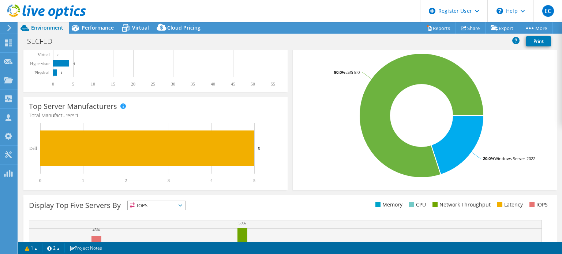
drag, startPoint x: 561, startPoint y: 180, endPoint x: 559, endPoint y: 185, distance: 5.7
click at [559, 185] on div "CPU Peak CPU 77 GHz Net CPU 316.00 GHz Cores 104 CPU Sockets 10 Capacity Used 3…" at bounding box center [290, 146] width 544 height 192
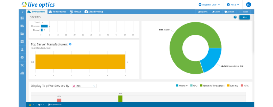
scroll to position [136, 0]
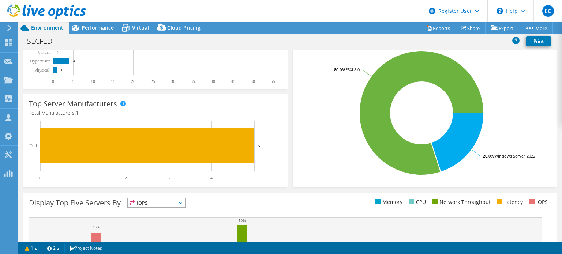
click at [561, 183] on div "CPU Peak CPU 77 GHz Net CPU 316.00 GHz Cores 104 CPU Sockets 10 Capacity Used 3…" at bounding box center [290, 146] width 544 height 192
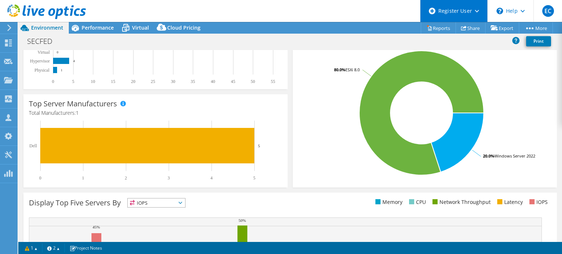
scroll to position [0, 0]
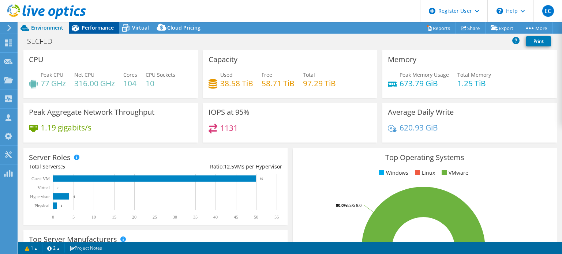
click at [106, 26] on span "Performance" at bounding box center [98, 27] width 32 height 7
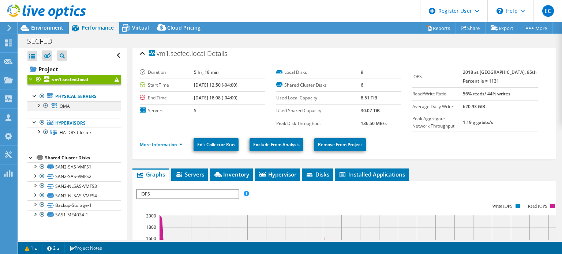
click at [38, 107] on div at bounding box center [38, 104] width 7 height 7
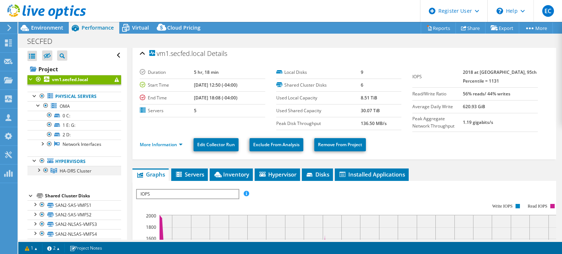
click at [39, 171] on div at bounding box center [38, 169] width 7 height 7
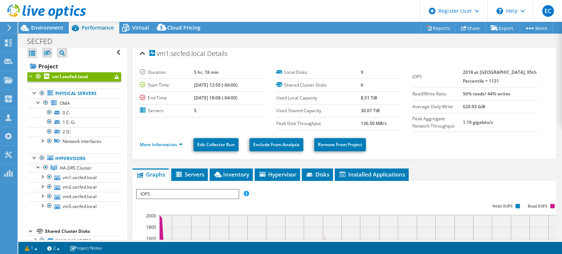
scroll to position [3, 0]
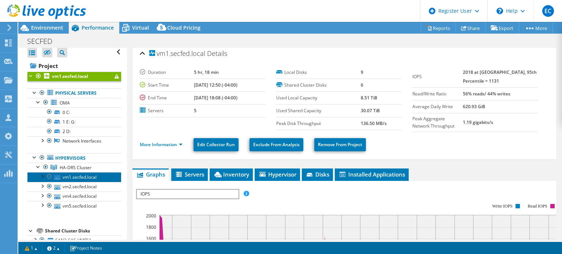
click at [94, 176] on link "vm1.secfed.local" at bounding box center [74, 177] width 94 height 10
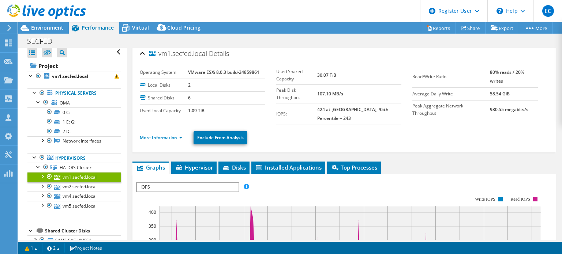
click at [41, 173] on div at bounding box center [41, 175] width 7 height 7
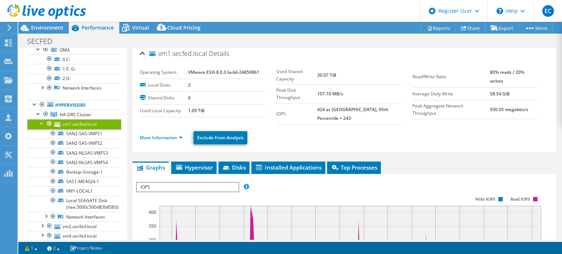
scroll to position [60, 0]
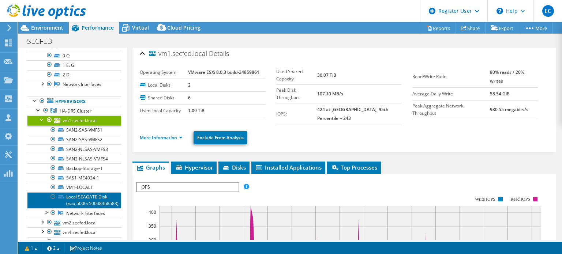
click at [96, 208] on link "Local SEAGATE Disk (naa.5000c500d83b8583)" at bounding box center [74, 200] width 94 height 16
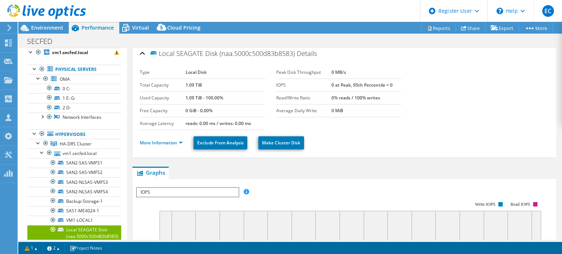
scroll to position [0, 0]
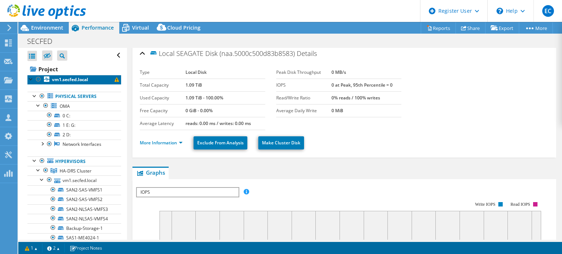
click at [56, 78] on b "vm1.secfed.local" at bounding box center [70, 79] width 36 height 6
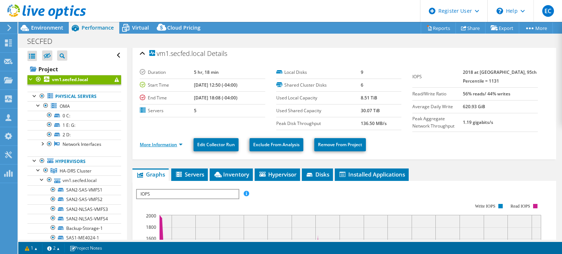
click at [168, 143] on link "More Information" at bounding box center [161, 145] width 43 height 6
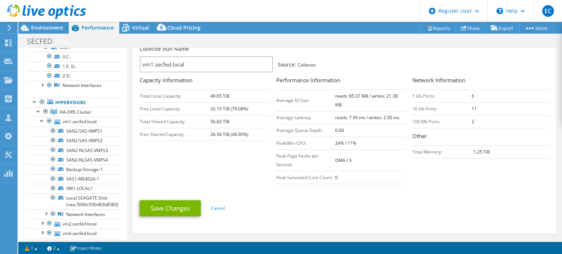
scroll to position [60, 0]
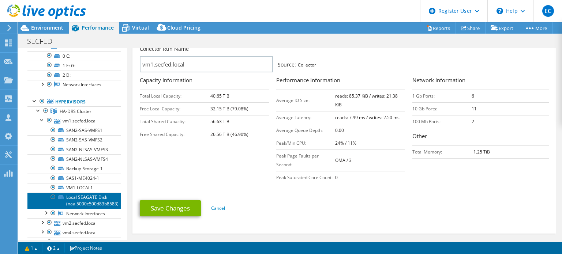
click at [83, 209] on link "Local SEAGATE Disk (naa.5000c500d83b8583)" at bounding box center [74, 201] width 94 height 16
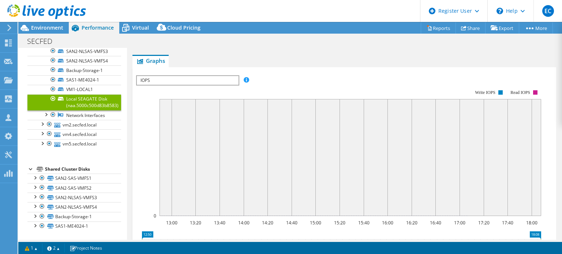
scroll to position [169, 0]
click at [64, 182] on link "SAN2-SAS-VMFS1" at bounding box center [74, 179] width 94 height 10
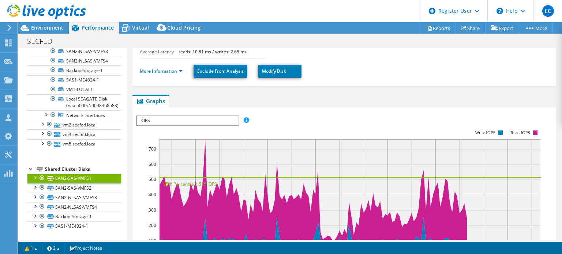
scroll to position [141, 0]
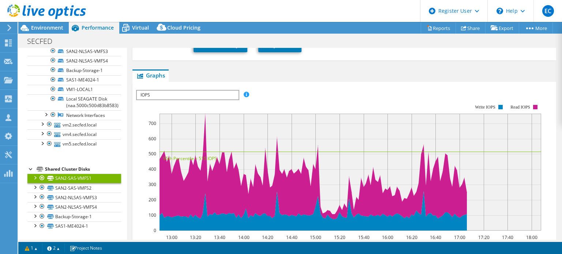
click at [35, 179] on div at bounding box center [34, 177] width 7 height 7
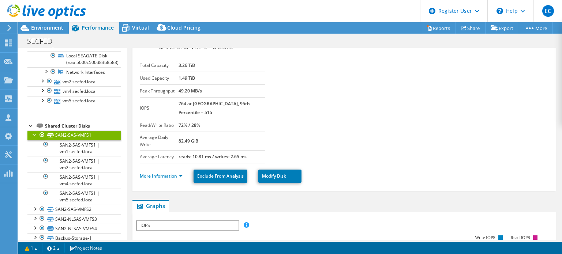
scroll to position [0, 0]
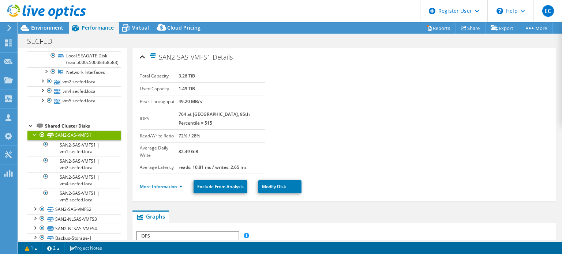
click at [147, 178] on ul "More Information Exclude From Analysis Modify Disk" at bounding box center [344, 185] width 409 height 15
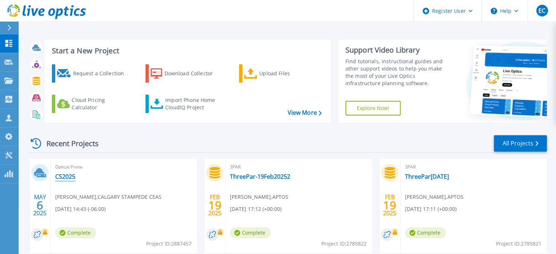
click at [73, 177] on link "CS2025" at bounding box center [65, 176] width 20 height 7
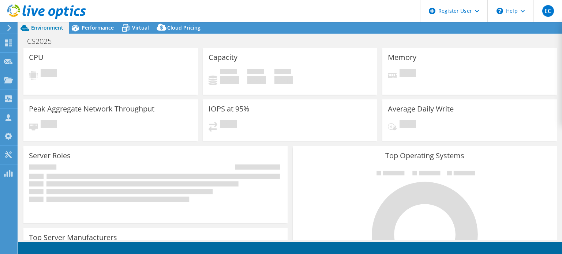
select select "[GEOGRAPHIC_DATA]"
select select "USD"
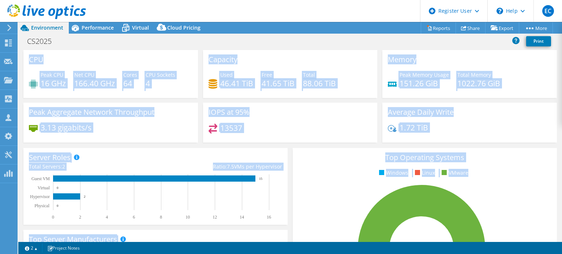
drag, startPoint x: 561, startPoint y: 92, endPoint x: 555, endPoint y: 185, distance: 93.9
click at [555, 185] on div "CPU Peak CPU 16 GHz Net CPU 166.40 GHz Cores 64 CPU Sockets 4 Capacity Used 46.…" at bounding box center [290, 146] width 544 height 192
click at [504, 210] on rect at bounding box center [421, 249] width 247 height 128
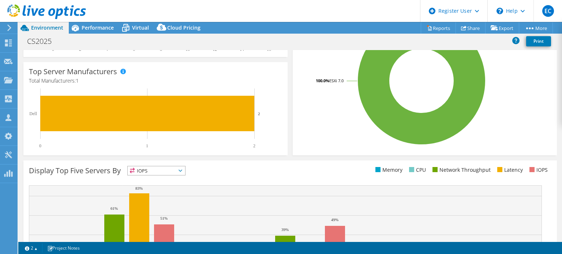
click at [561, 191] on div "CPU Peak CPU 16 GHz Net CPU 166.40 GHz Cores 64 CPU Sockets 4 Capacity Used 46.…" at bounding box center [290, 146] width 544 height 192
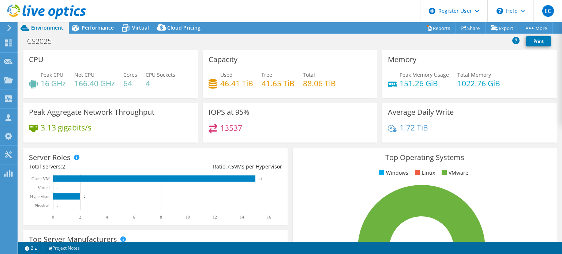
drag, startPoint x: 561, startPoint y: 191, endPoint x: 561, endPoint y: 71, distance: 119.6
click at [561, 71] on div "CPU Peak CPU 16 GHz Net CPU 166.40 GHz Cores 64 CPU Sockets 4 Capacity Used 46.…" at bounding box center [290, 146] width 544 height 192
